Goal: Transaction & Acquisition: Download file/media

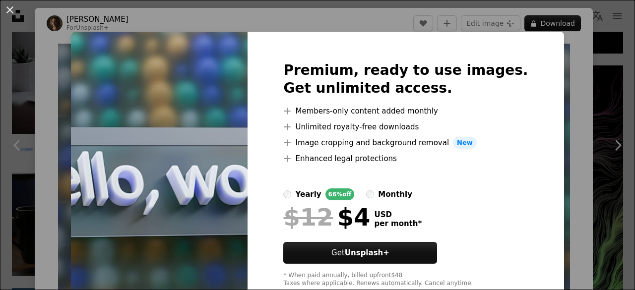
scroll to position [28, 0]
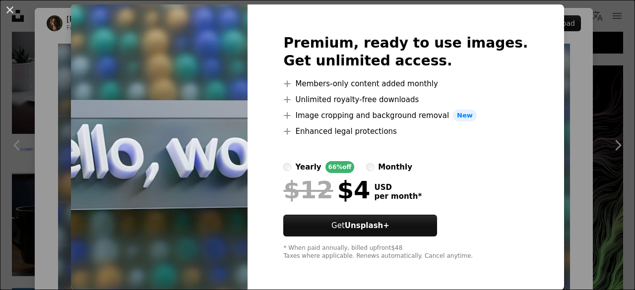
click at [566, 36] on div "An X shape Premium, ready to use images. Get unlimited access. A plus sign Memb…" at bounding box center [317, 145] width 635 height 290
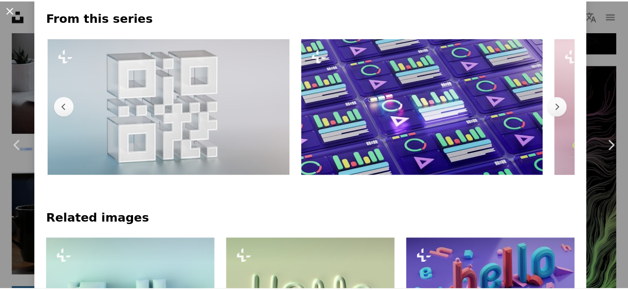
scroll to position [0, 256]
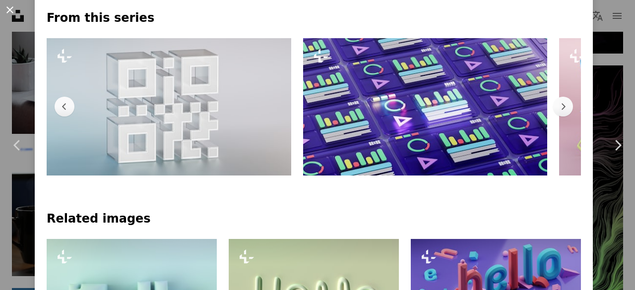
click at [8, 14] on button "An X shape" at bounding box center [10, 10] width 12 height 12
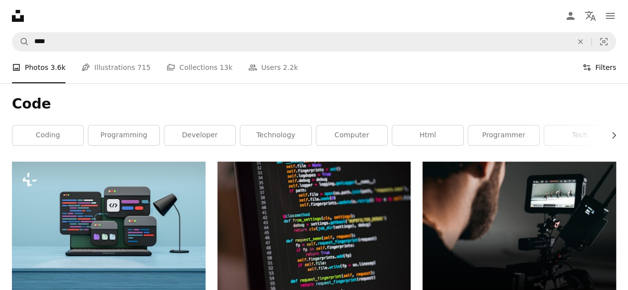
click at [590, 65] on icon at bounding box center [586, 67] width 7 height 6
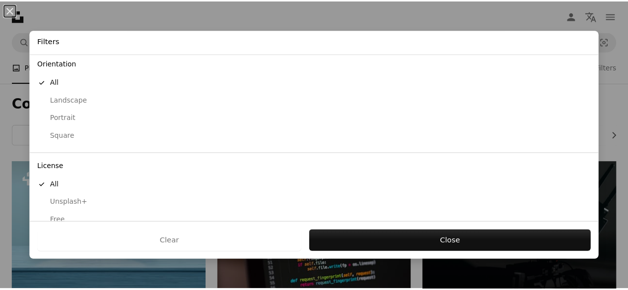
scroll to position [102, 0]
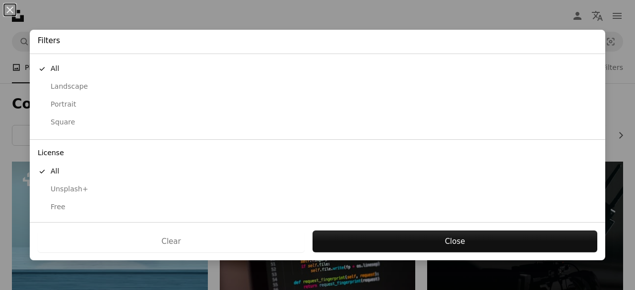
click at [58, 198] on button "Free" at bounding box center [317, 207] width 575 height 18
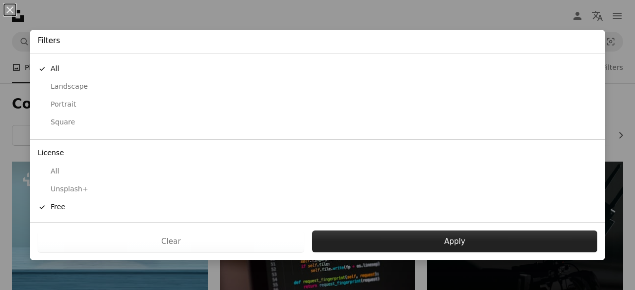
click at [393, 245] on button "Apply" at bounding box center [454, 242] width 285 height 22
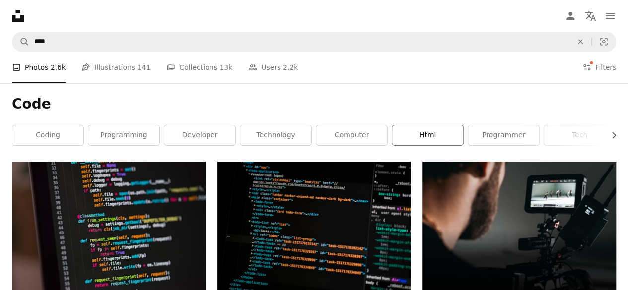
click at [433, 139] on link "html" at bounding box center [427, 136] width 71 height 20
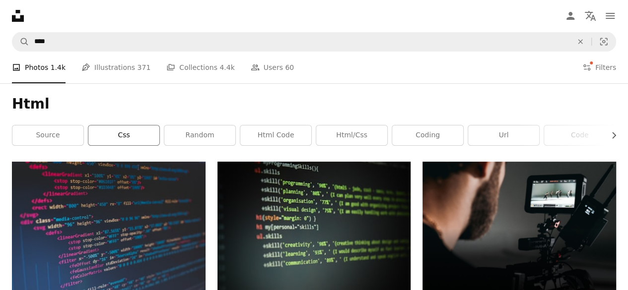
click at [123, 142] on link "css" at bounding box center [123, 136] width 71 height 20
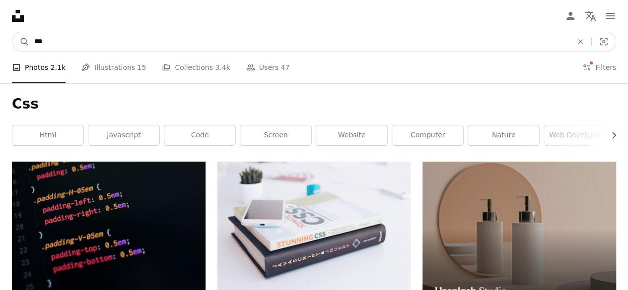
drag, startPoint x: 95, startPoint y: 42, endPoint x: 0, endPoint y: 62, distance: 97.4
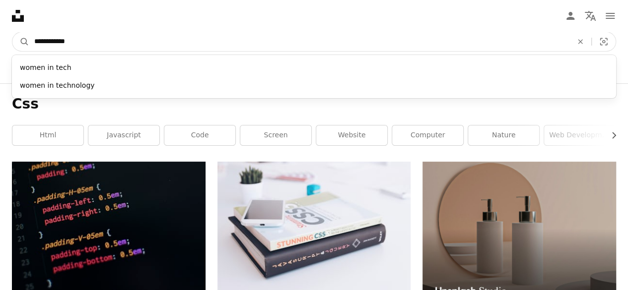
type input "**********"
click button "A magnifying glass" at bounding box center [20, 41] width 17 height 19
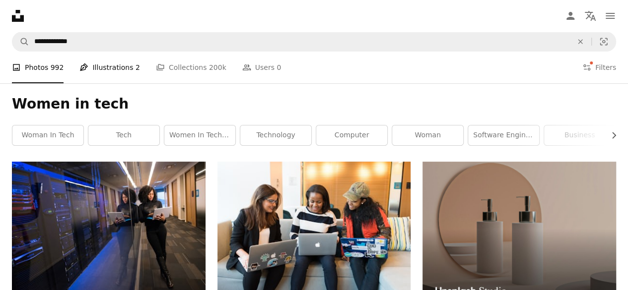
click at [125, 68] on link "Pen Tool Illustrations 2" at bounding box center [109, 68] width 60 height 32
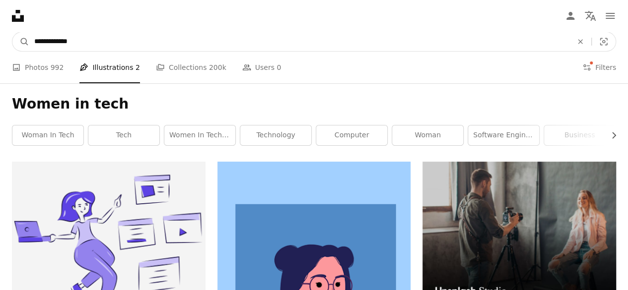
drag, startPoint x: 94, startPoint y: 41, endPoint x: 0, endPoint y: 44, distance: 94.3
click at [0, 44] on nav "**********" at bounding box center [314, 42] width 628 height 32
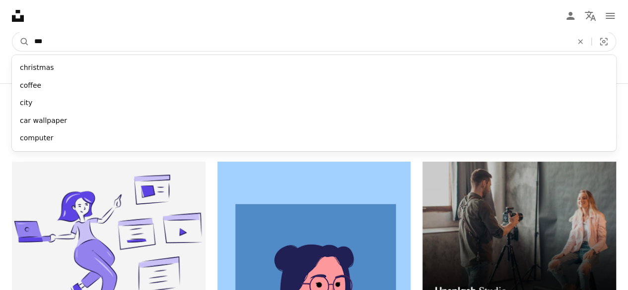
type input "****"
click button "A magnifying glass" at bounding box center [20, 41] width 17 height 19
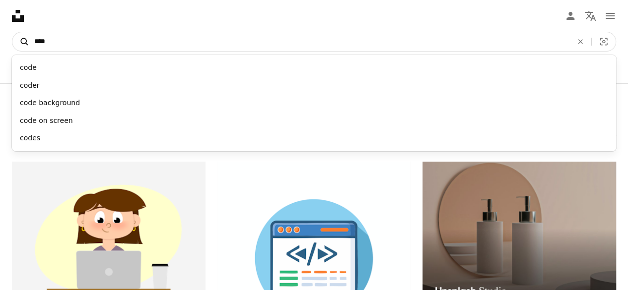
drag, startPoint x: 95, startPoint y: 46, endPoint x: 14, endPoint y: 41, distance: 81.0
click at [14, 41] on form "A magnifying glass **** code coder code background code on screen codes An X sh…" at bounding box center [314, 42] width 604 height 20
click at [12, 32] on button "A magnifying glass" at bounding box center [20, 41] width 17 height 19
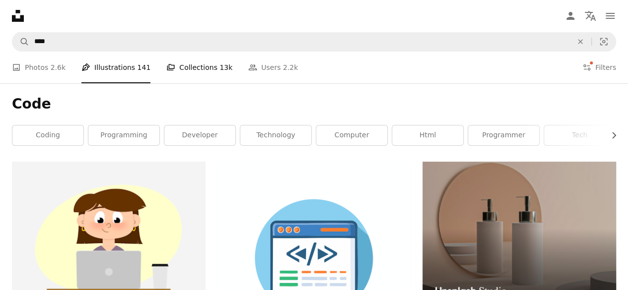
click at [173, 75] on link "A stack of folders Collections 13k" at bounding box center [199, 68] width 66 height 32
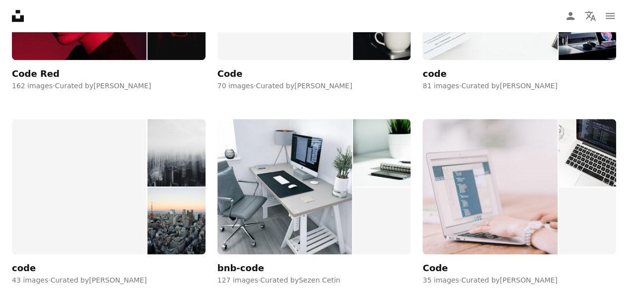
scroll to position [307, 0]
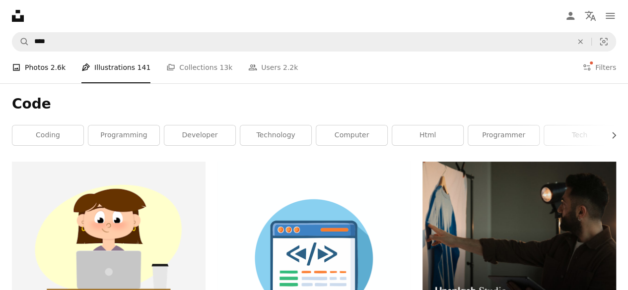
click at [61, 70] on span "2.6k" at bounding box center [58, 67] width 15 height 11
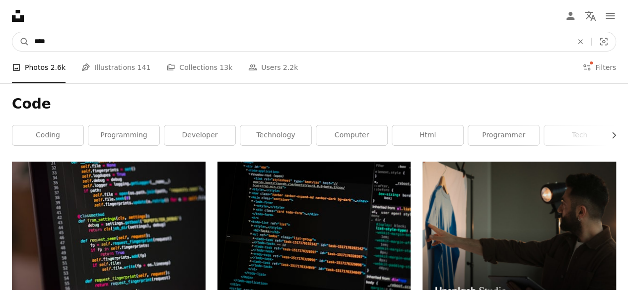
click at [56, 33] on input "****" at bounding box center [299, 41] width 540 height 19
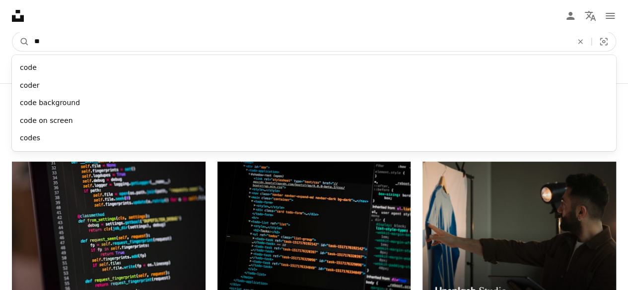
type input "*"
type input "*********"
click button "A magnifying glass" at bounding box center [20, 41] width 17 height 19
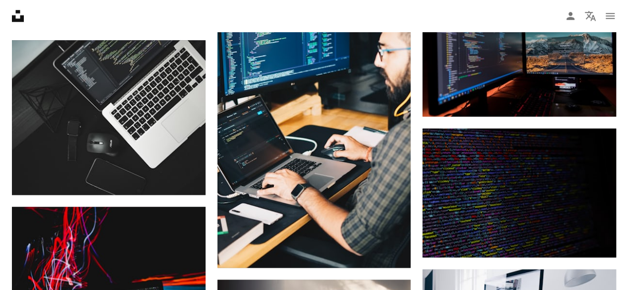
scroll to position [580, 0]
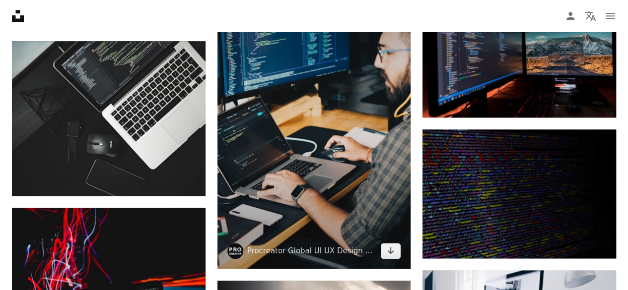
click at [236, 182] on img at bounding box center [313, 124] width 193 height 290
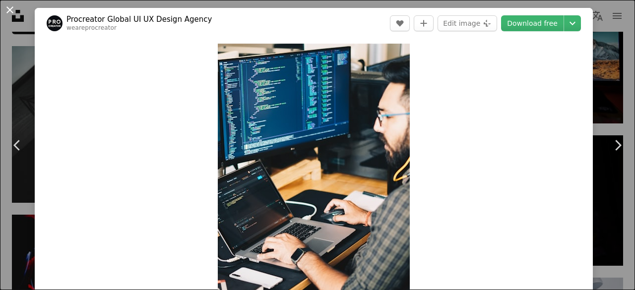
click at [13, 13] on button "An X shape" at bounding box center [10, 10] width 12 height 12
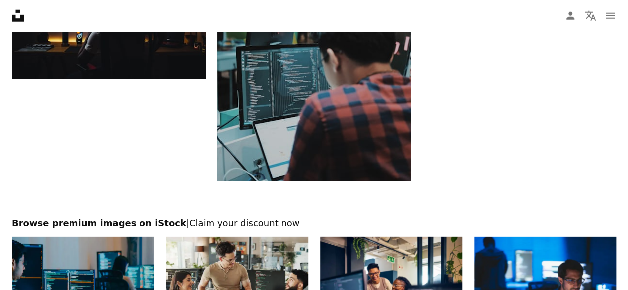
scroll to position [1705, 0]
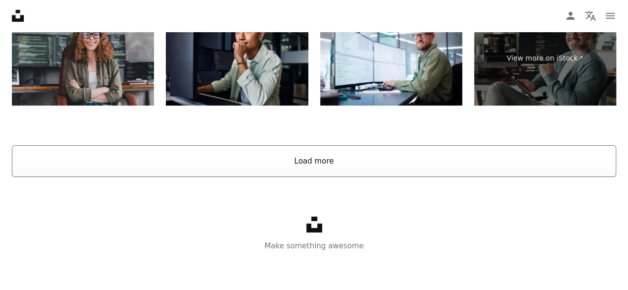
click at [315, 167] on button "Load more" at bounding box center [314, 161] width 604 height 32
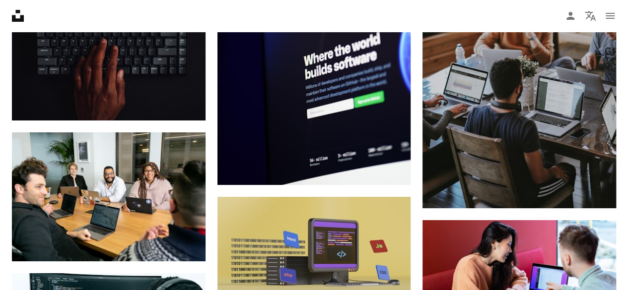
scroll to position [0, 0]
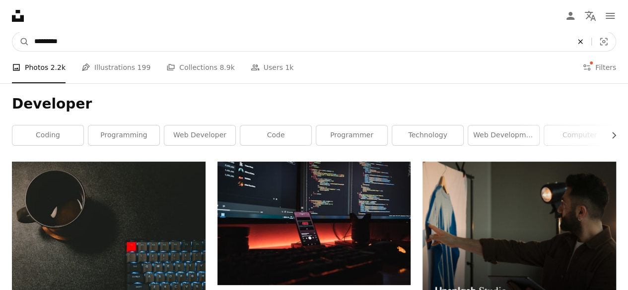
click at [578, 48] on button "An X shape" at bounding box center [580, 41] width 22 height 19
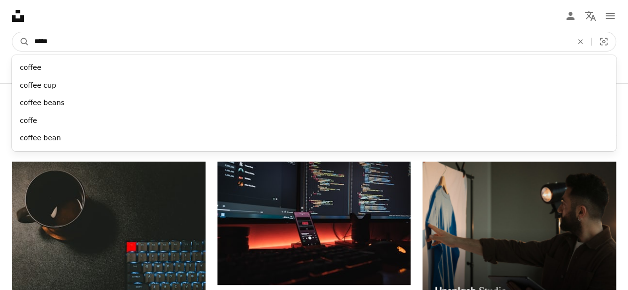
type input "******"
click button "A magnifying glass" at bounding box center [20, 41] width 17 height 19
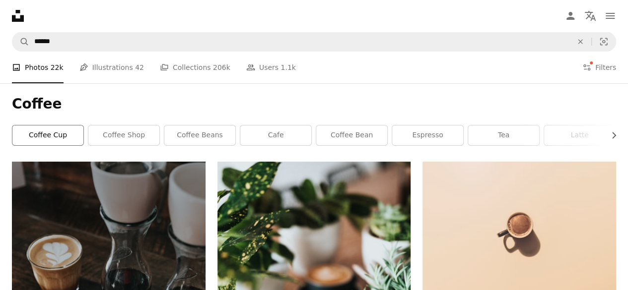
click at [53, 134] on link "coffee cup" at bounding box center [47, 136] width 71 height 20
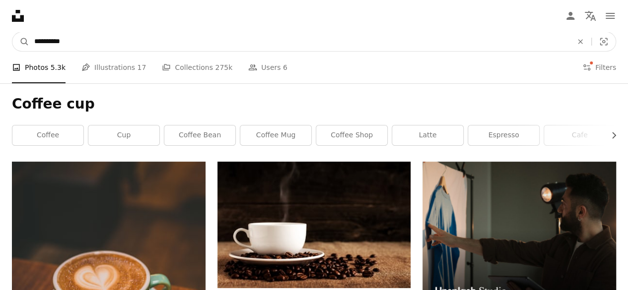
click at [184, 47] on input "**********" at bounding box center [299, 41] width 540 height 19
type input "**********"
click button "A magnifying glass" at bounding box center [20, 41] width 17 height 19
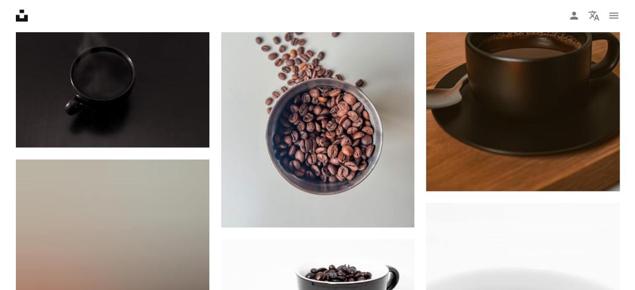
scroll to position [949, 0]
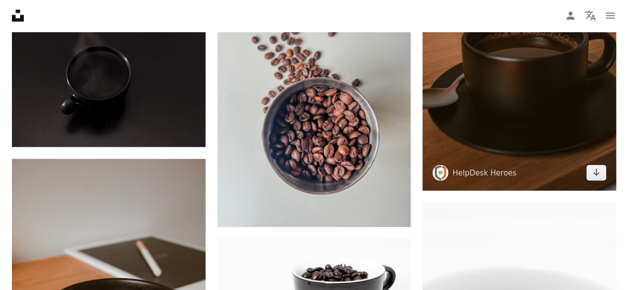
click at [530, 114] on img at bounding box center [518, 46] width 193 height 290
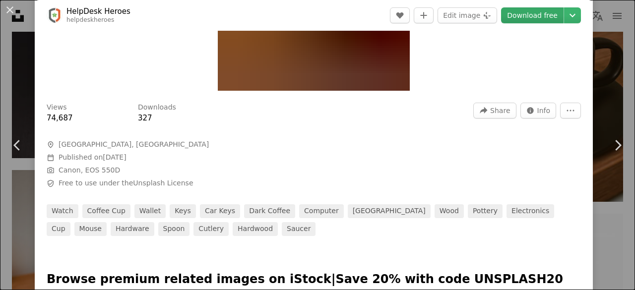
scroll to position [242, 0]
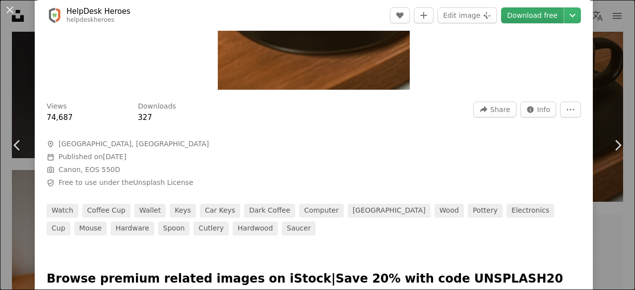
click at [532, 21] on link "Download free" at bounding box center [532, 15] width 63 height 16
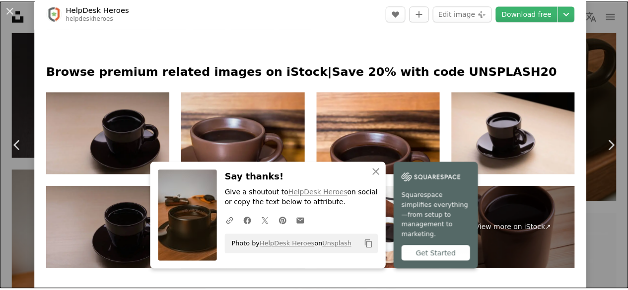
scroll to position [448, 0]
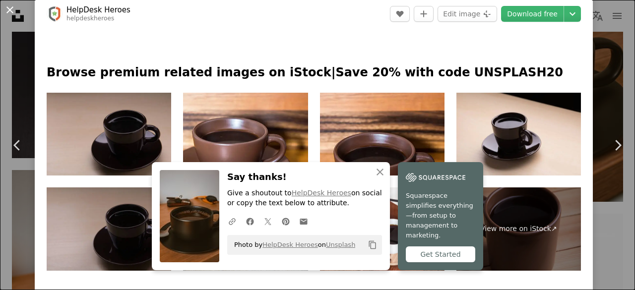
click at [8, 9] on button "An X shape" at bounding box center [10, 10] width 12 height 12
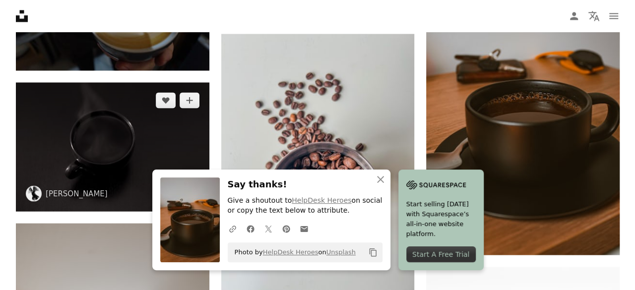
scroll to position [880, 0]
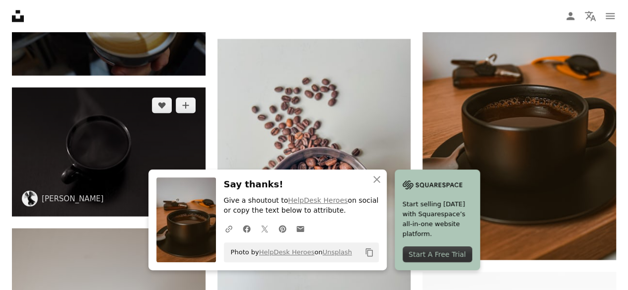
click at [110, 120] on img at bounding box center [108, 151] width 193 height 129
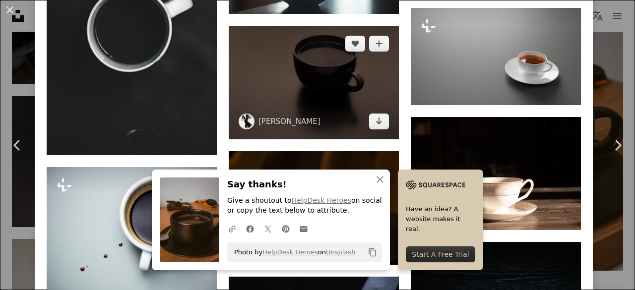
scroll to position [879, 0]
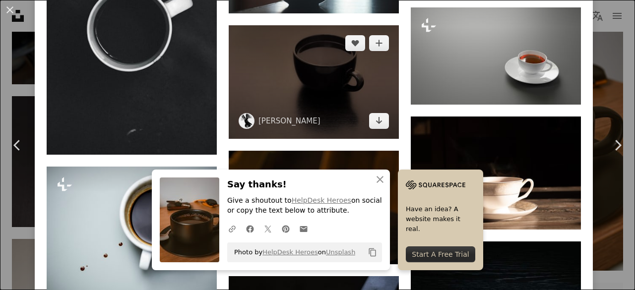
click at [292, 64] on img at bounding box center [314, 82] width 170 height 114
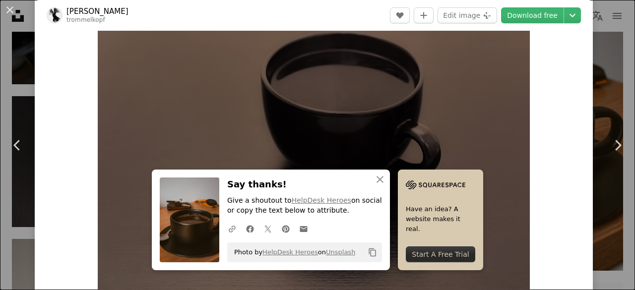
scroll to position [34, 0]
click at [374, 179] on icon "An X shape" at bounding box center [380, 180] width 12 height 12
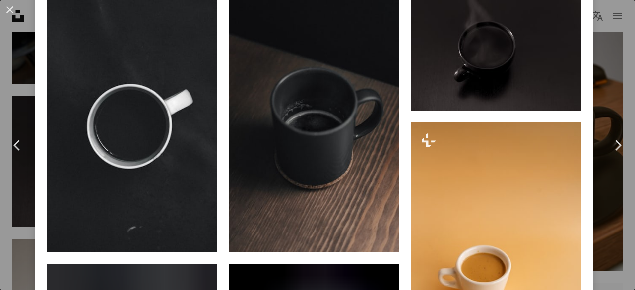
scroll to position [777, 0]
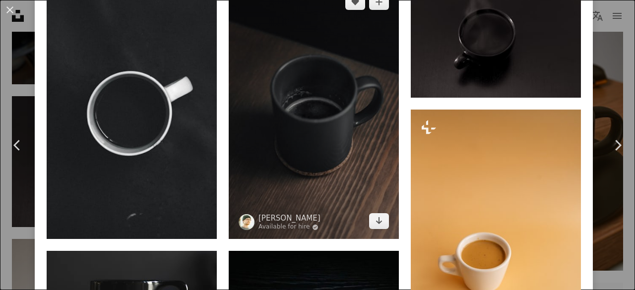
click at [328, 129] on img at bounding box center [314, 111] width 170 height 255
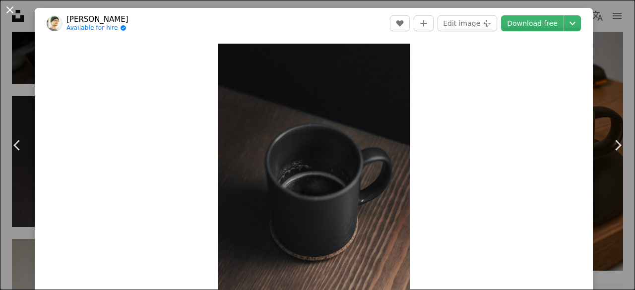
click at [8, 4] on button "An X shape" at bounding box center [10, 10] width 12 height 12
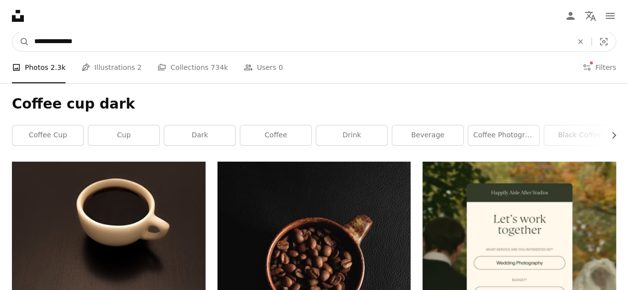
click at [35, 43] on input "**********" at bounding box center [299, 41] width 540 height 19
click at [82, 45] on input "**********" at bounding box center [299, 41] width 540 height 19
type input "**********"
click button "A magnifying glass" at bounding box center [20, 41] width 17 height 19
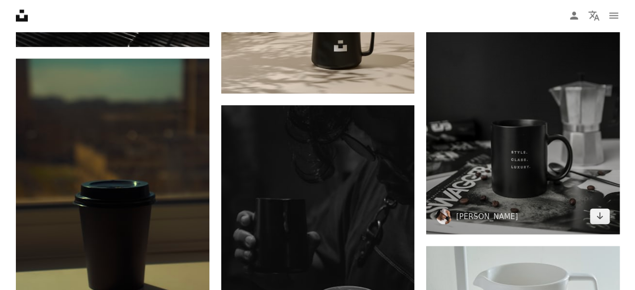
scroll to position [940, 0]
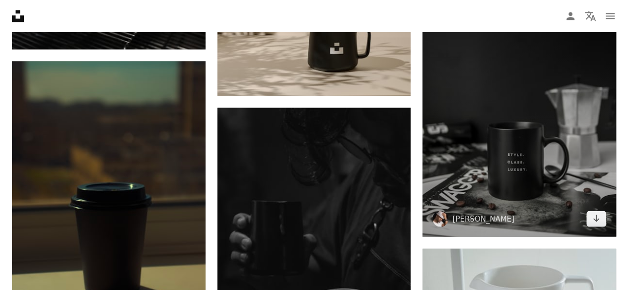
click at [536, 87] on img at bounding box center [518, 116] width 193 height 242
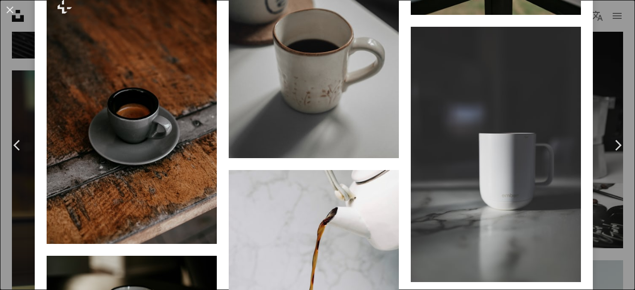
scroll to position [2697, 0]
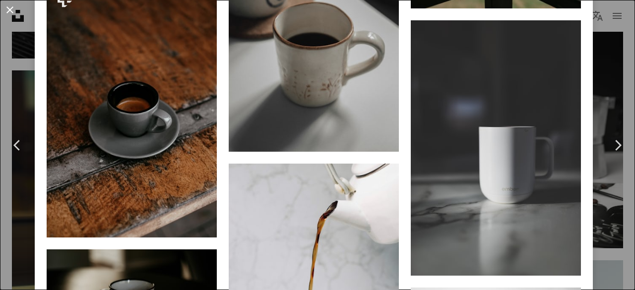
click at [13, 7] on button "An X shape" at bounding box center [10, 10] width 12 height 12
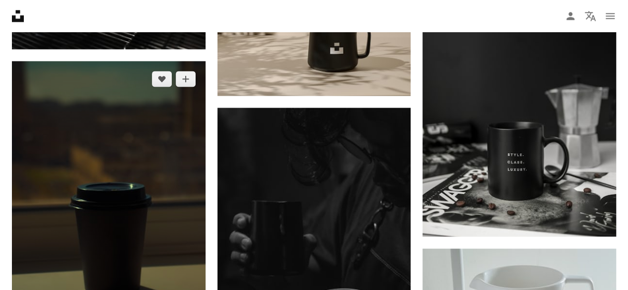
click at [101, 152] on img at bounding box center [108, 191] width 193 height 260
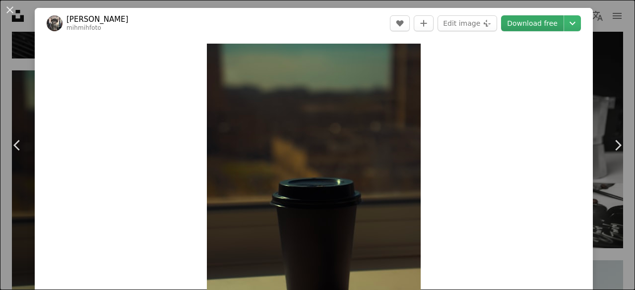
click at [525, 19] on link "Download free" at bounding box center [532, 23] width 63 height 16
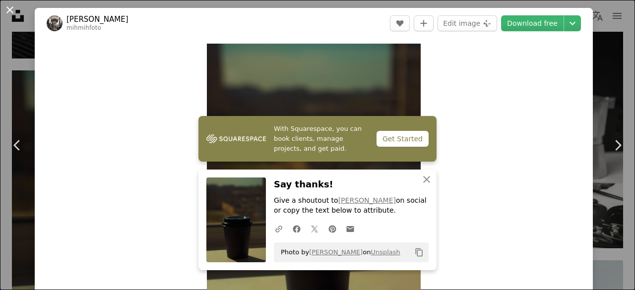
click at [15, 4] on button "An X shape" at bounding box center [10, 10] width 12 height 12
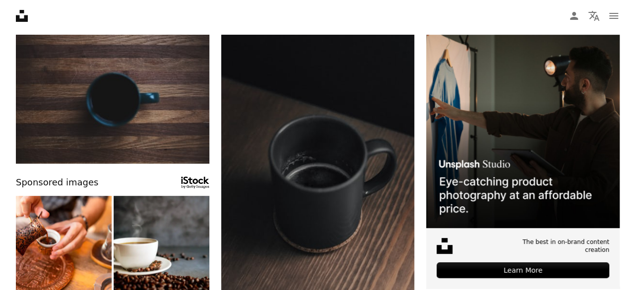
scroll to position [127, 0]
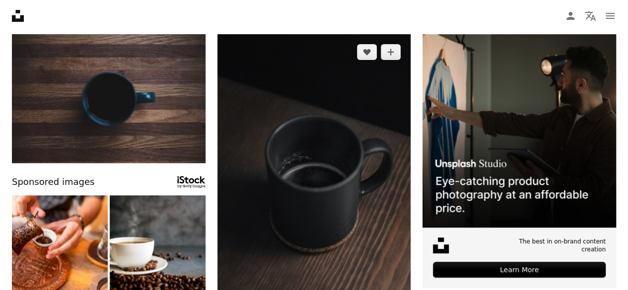
click at [320, 142] on img at bounding box center [313, 179] width 193 height 290
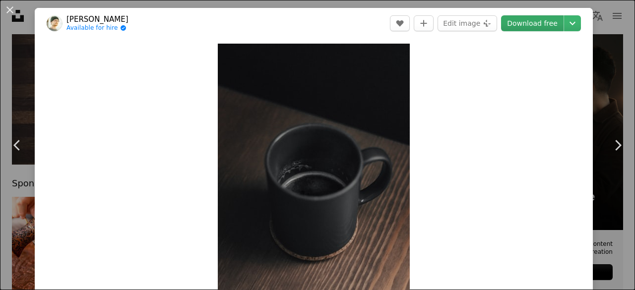
click at [520, 26] on link "Download free" at bounding box center [532, 23] width 63 height 16
